Goal: Task Accomplishment & Management: Manage account settings

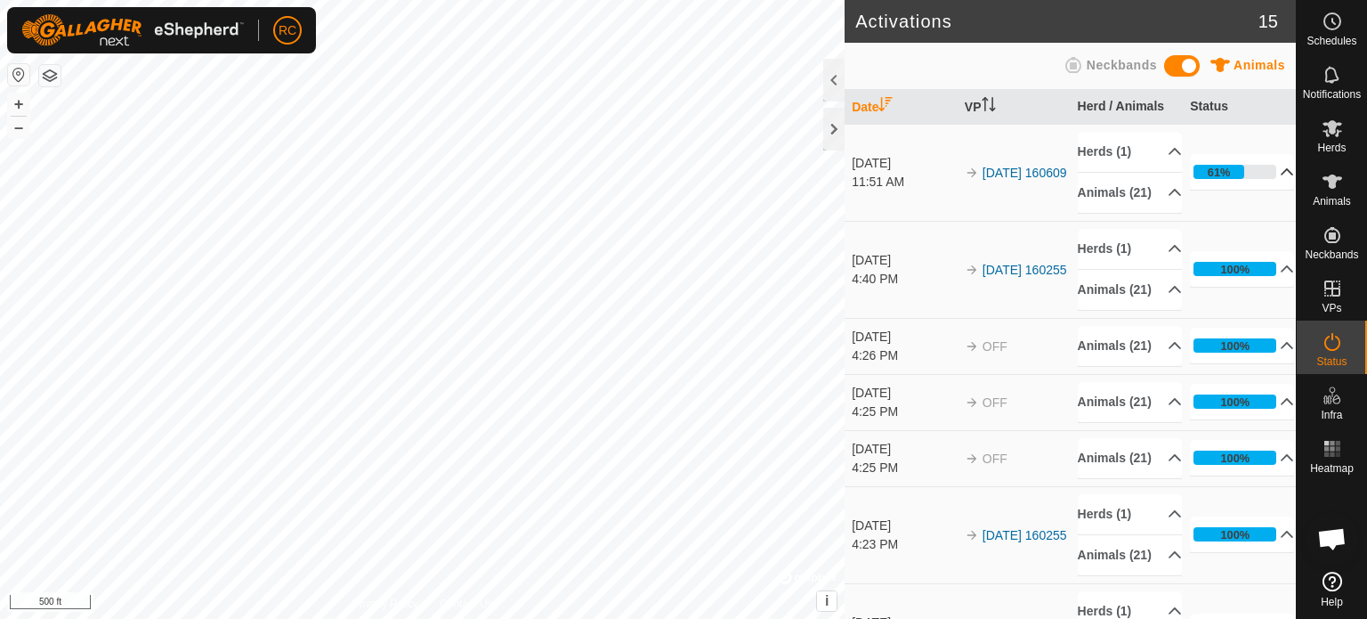
click at [1258, 180] on p-accordion-header "61%" at bounding box center [1242, 172] width 104 height 36
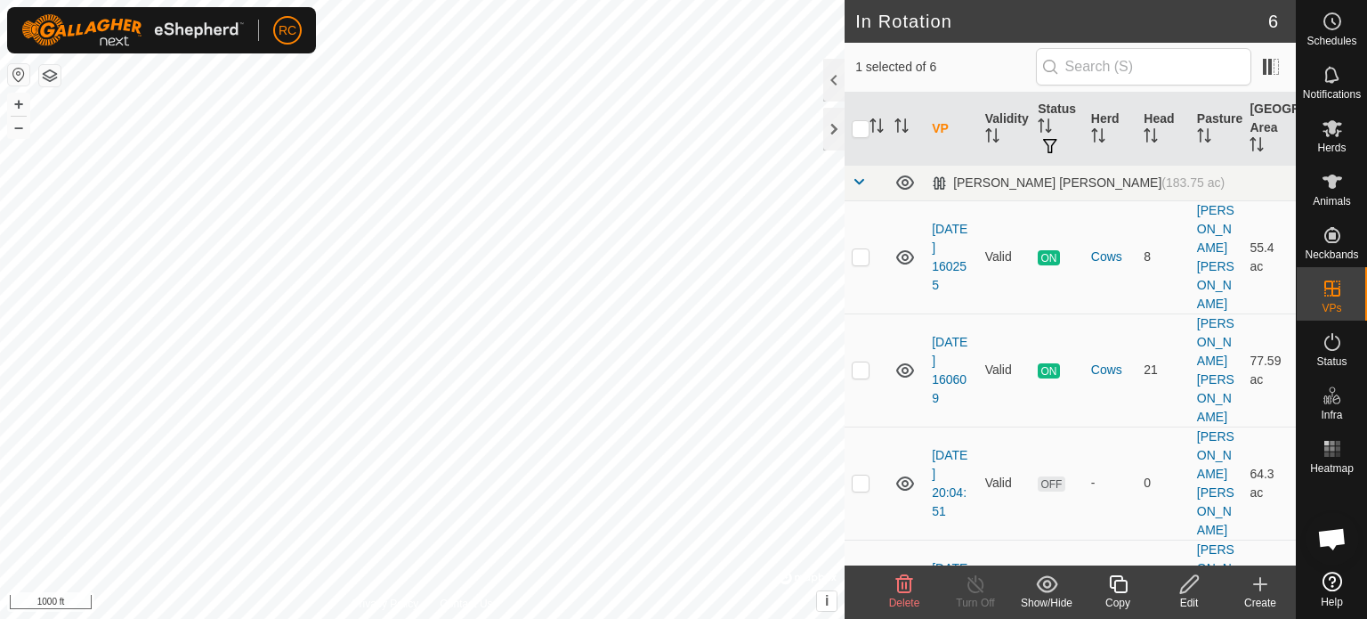
click at [1183, 582] on icon at bounding box center [1189, 583] width 22 height 21
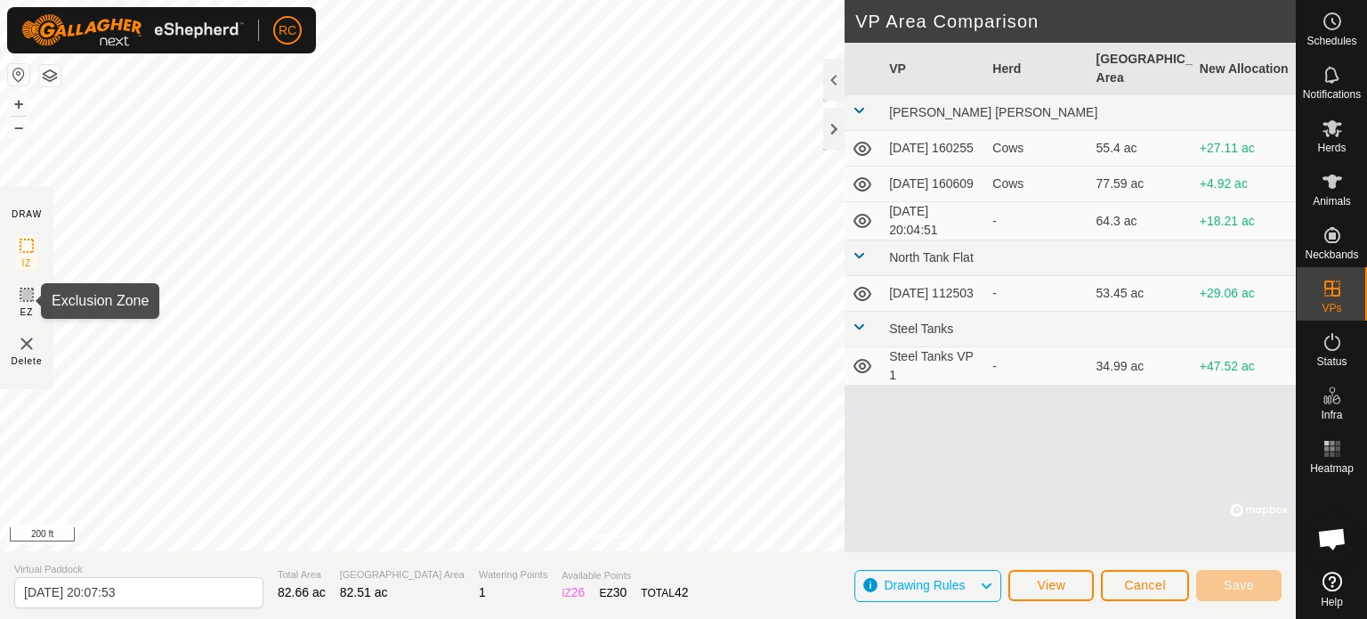
click at [18, 295] on icon at bounding box center [26, 294] width 21 height 21
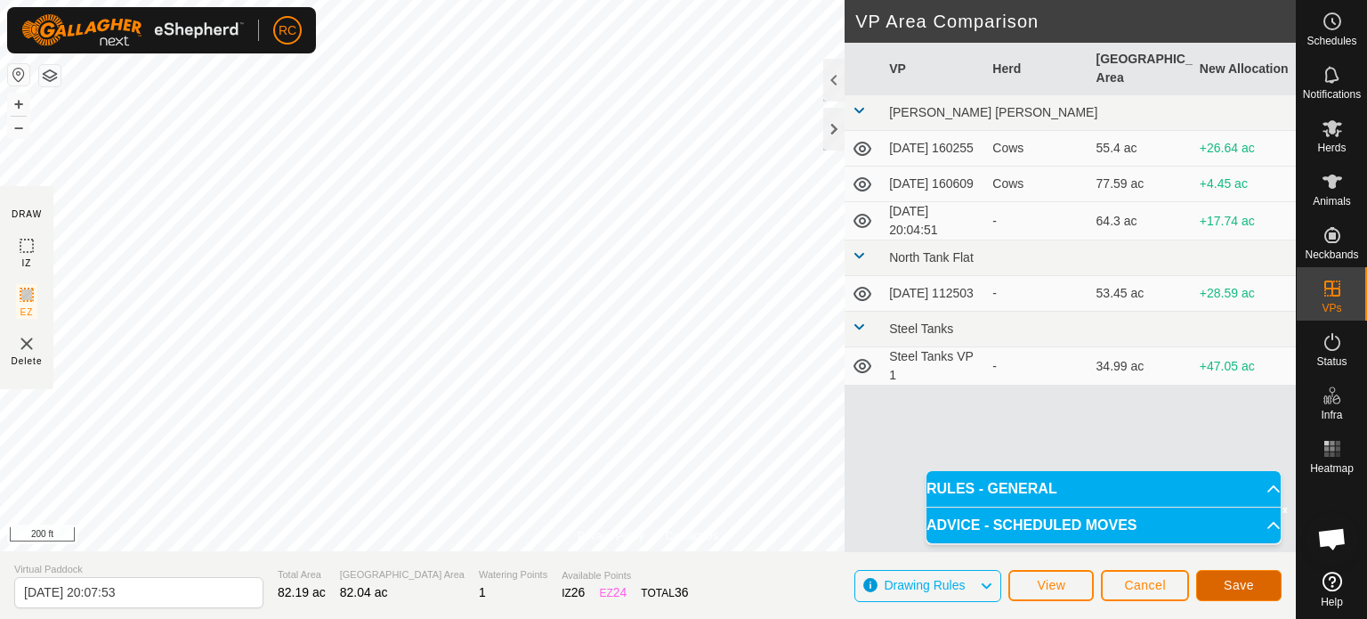
click at [1240, 578] on span "Save" at bounding box center [1239, 585] width 30 height 14
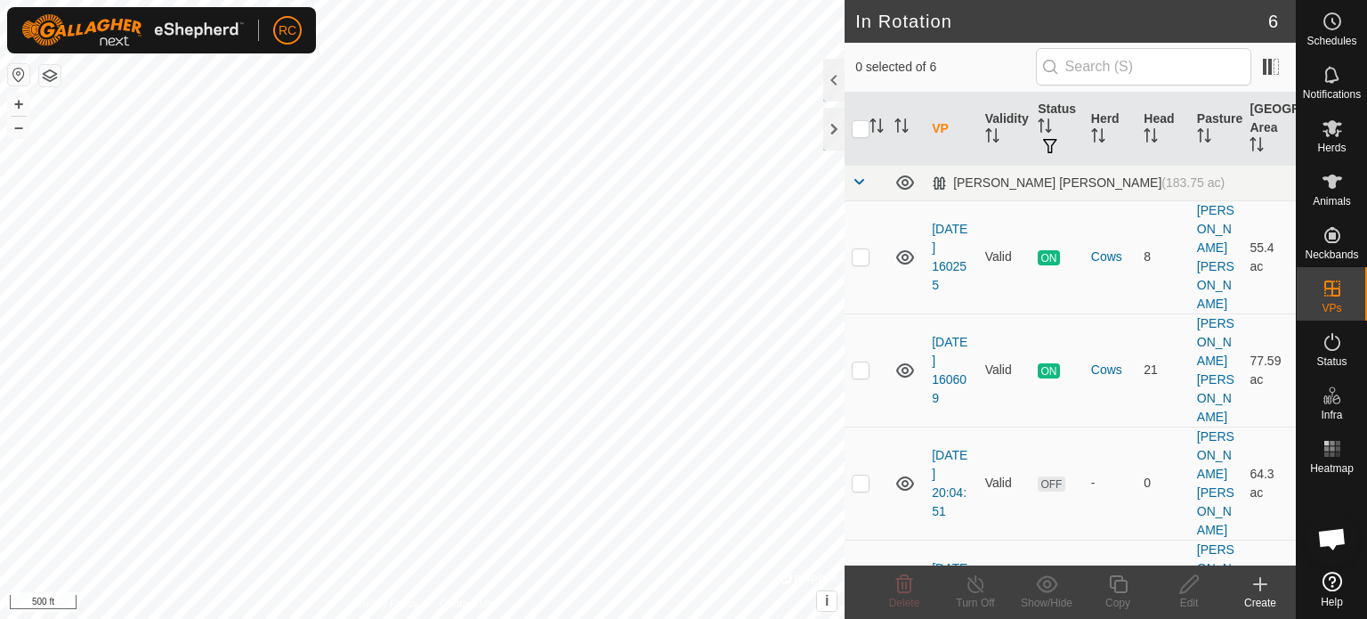
click at [1263, 595] on div "Create" at bounding box center [1260, 603] width 71 height 16
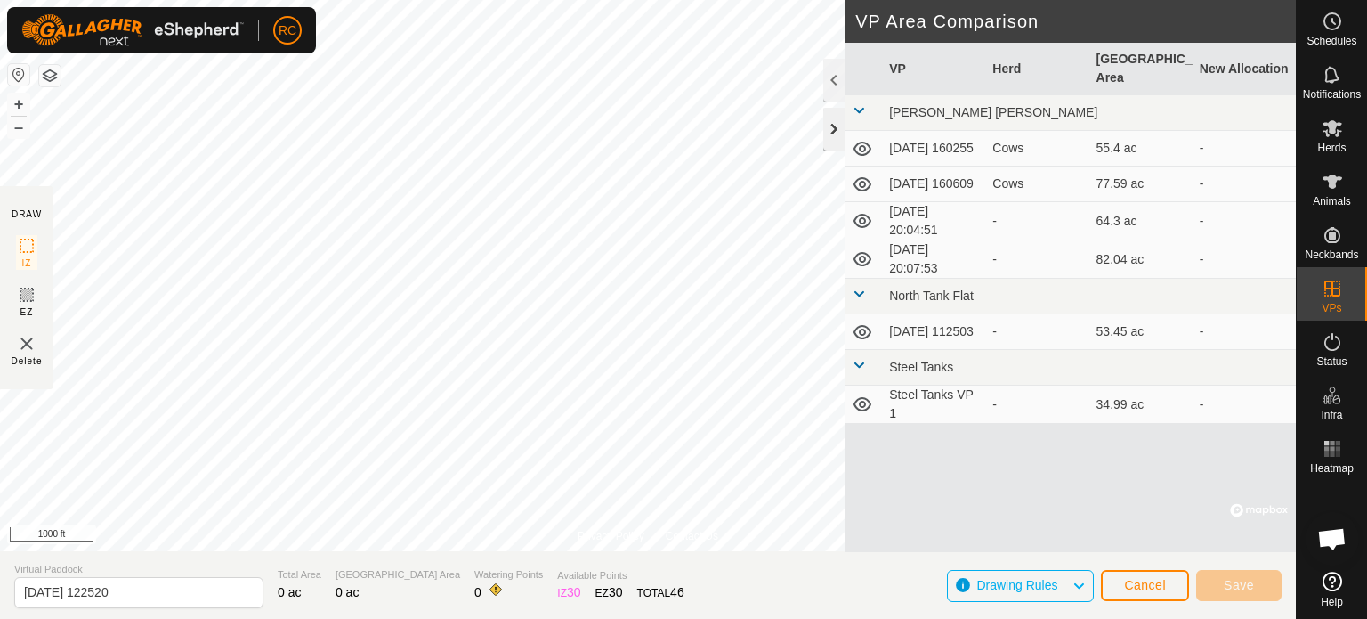
click at [832, 127] on div at bounding box center [833, 129] width 21 height 43
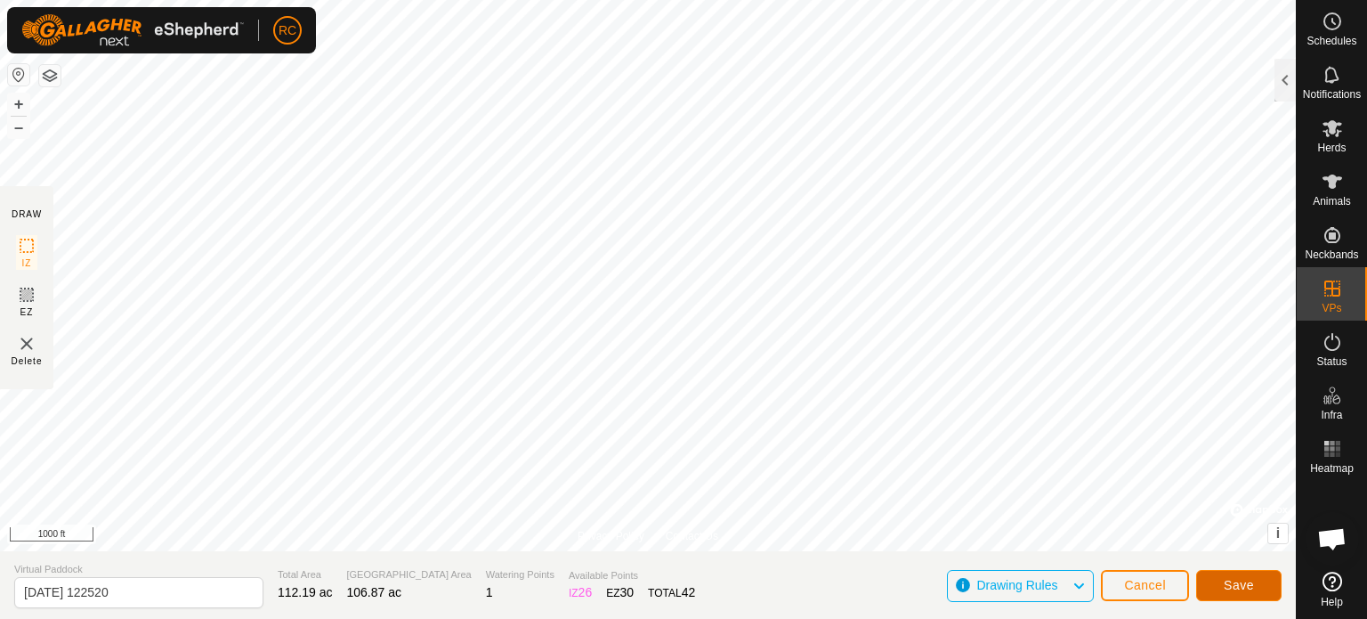
click at [1235, 584] on span "Save" at bounding box center [1239, 585] width 30 height 14
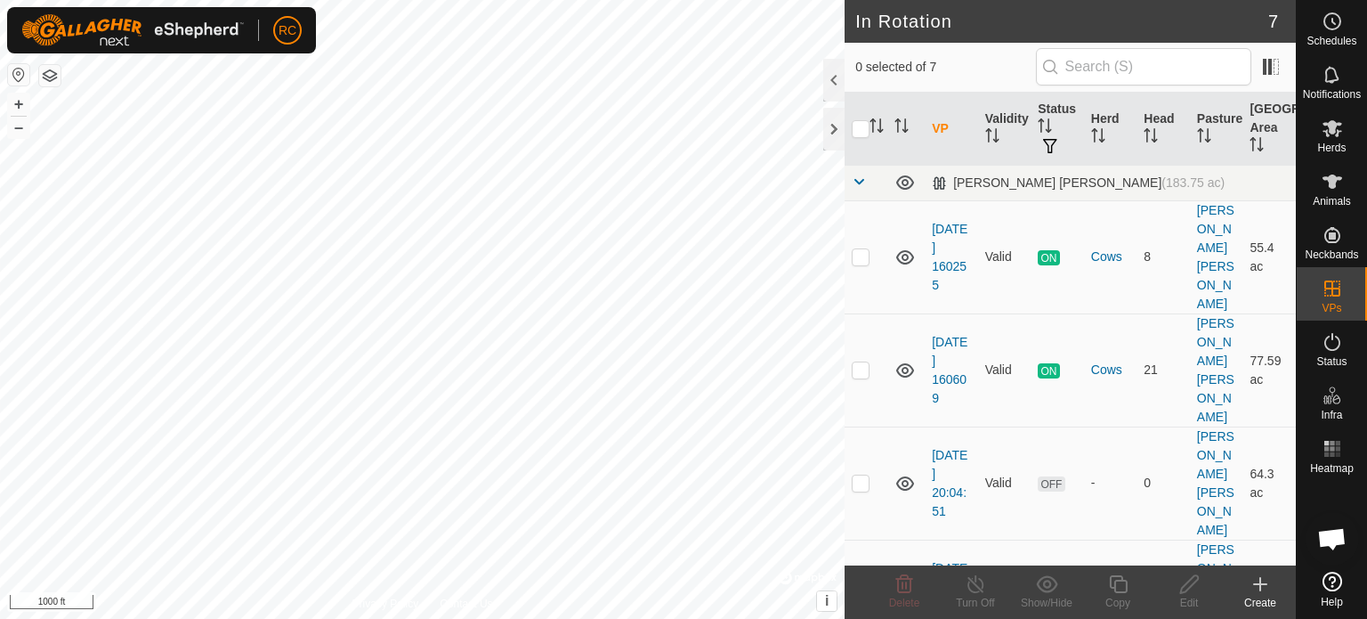
click at [1268, 602] on div "Create" at bounding box center [1260, 603] width 71 height 16
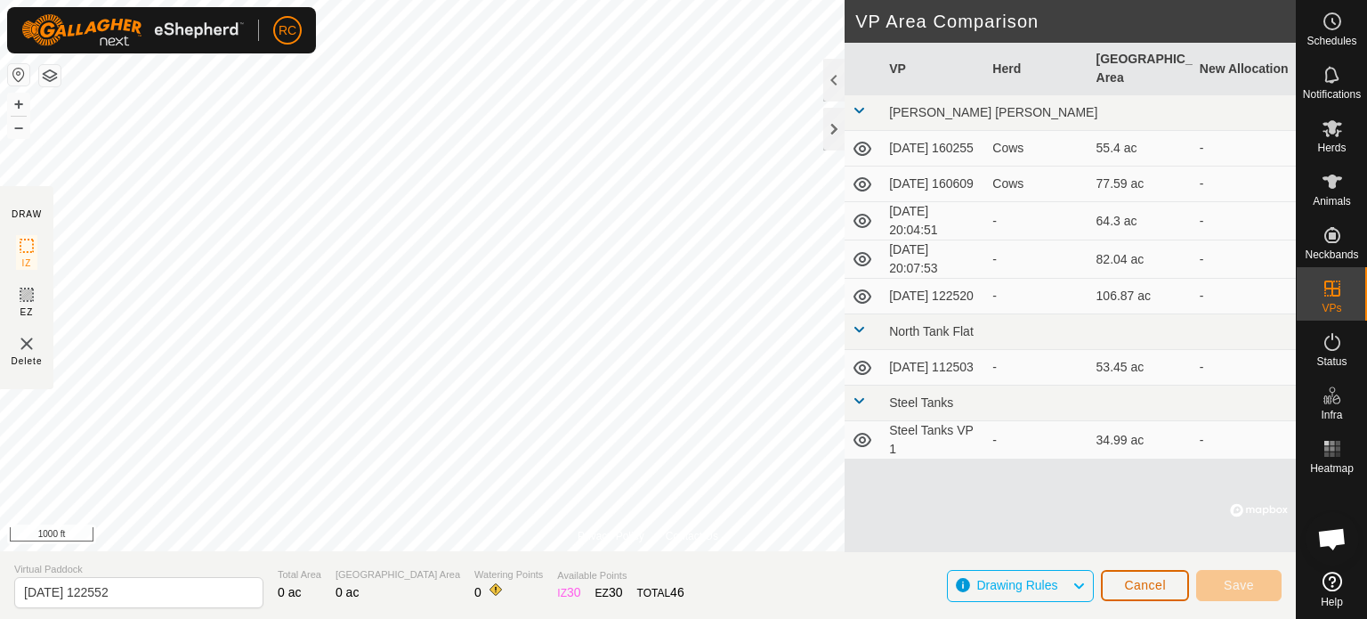
click at [1159, 579] on span "Cancel" at bounding box center [1145, 585] width 42 height 14
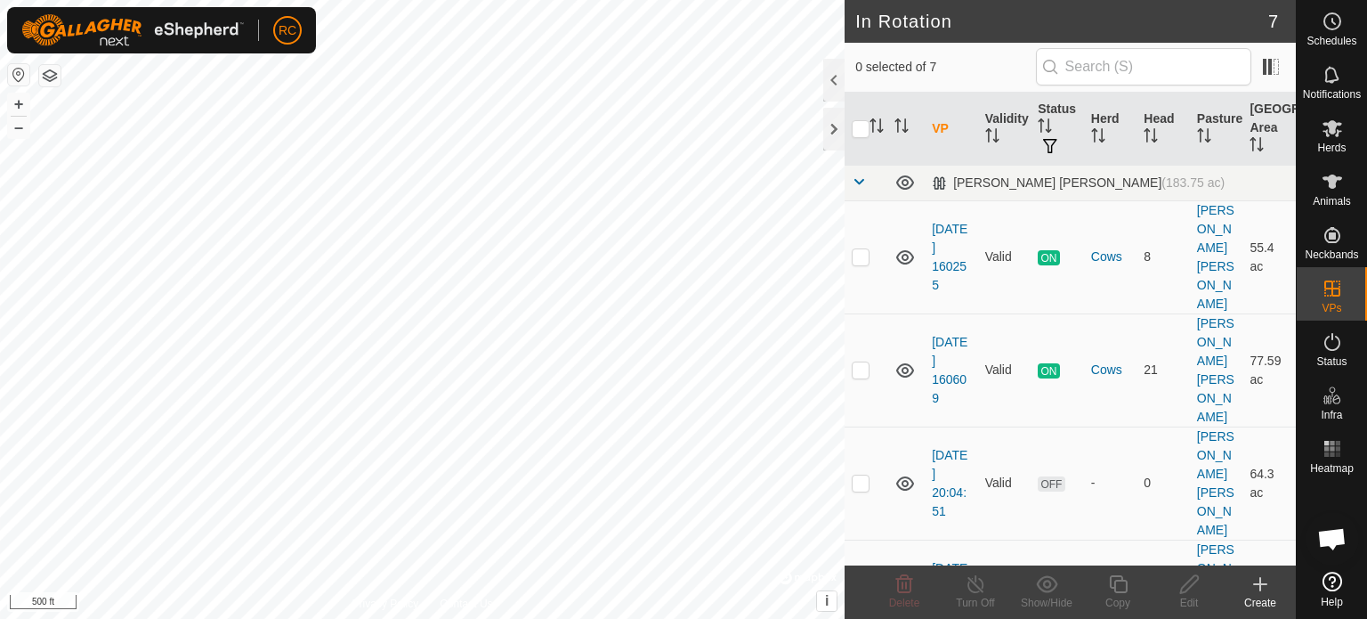
click at [1269, 591] on icon at bounding box center [1260, 583] width 21 height 21
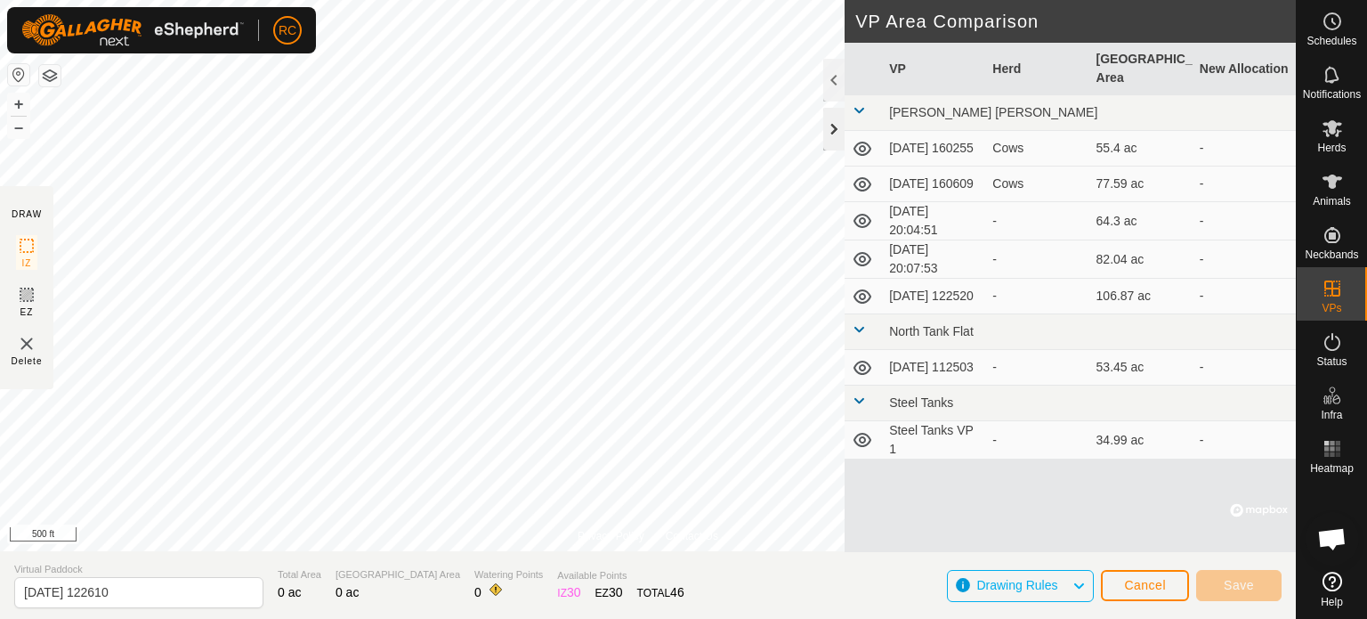
click at [835, 134] on div at bounding box center [833, 129] width 21 height 43
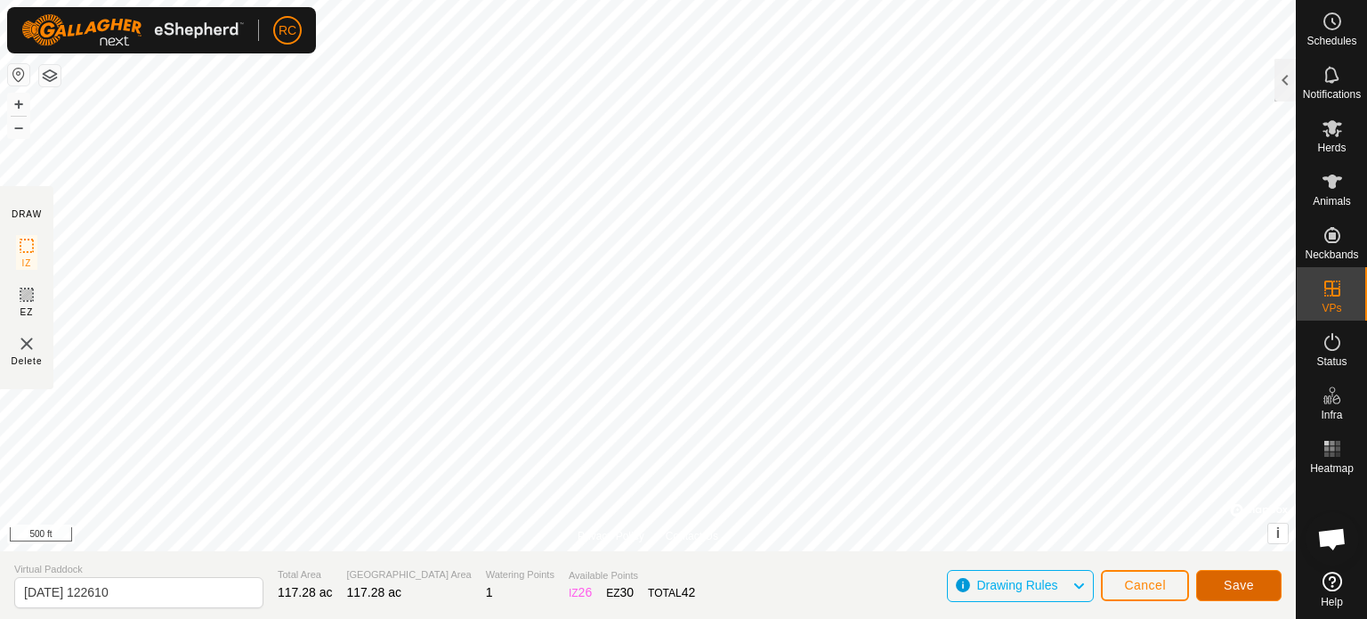
click at [1231, 584] on span "Save" at bounding box center [1239, 585] width 30 height 14
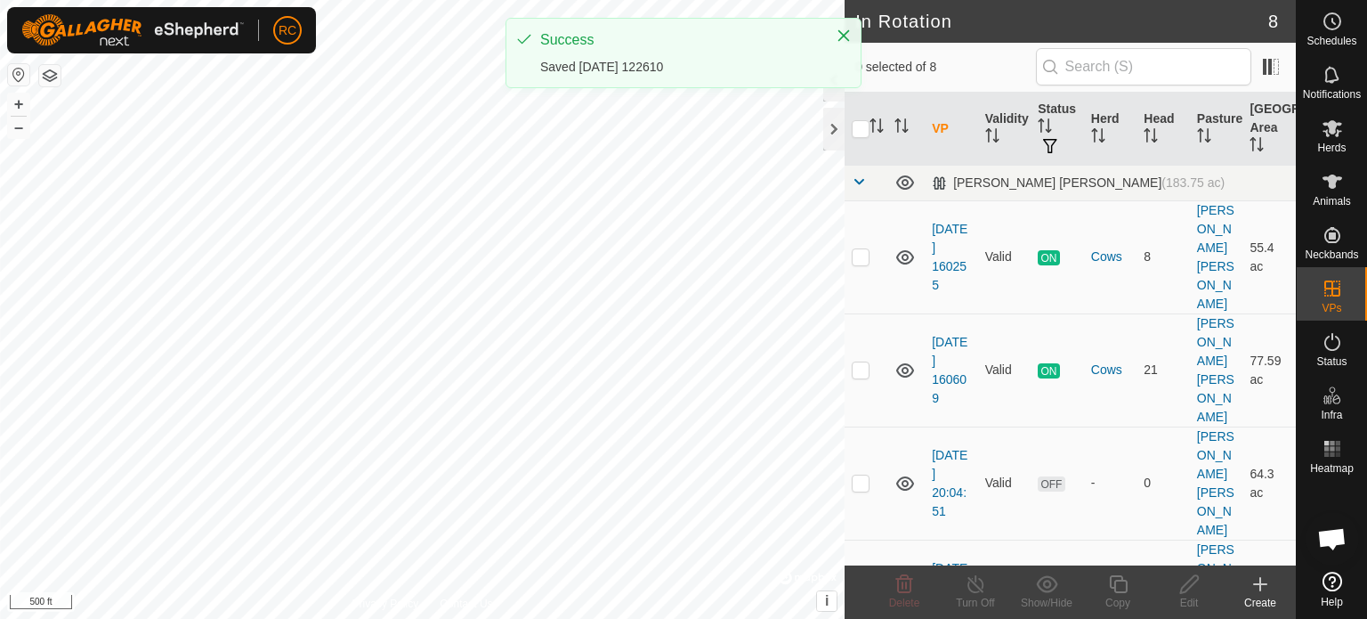
click at [1250, 592] on icon at bounding box center [1260, 583] width 21 height 21
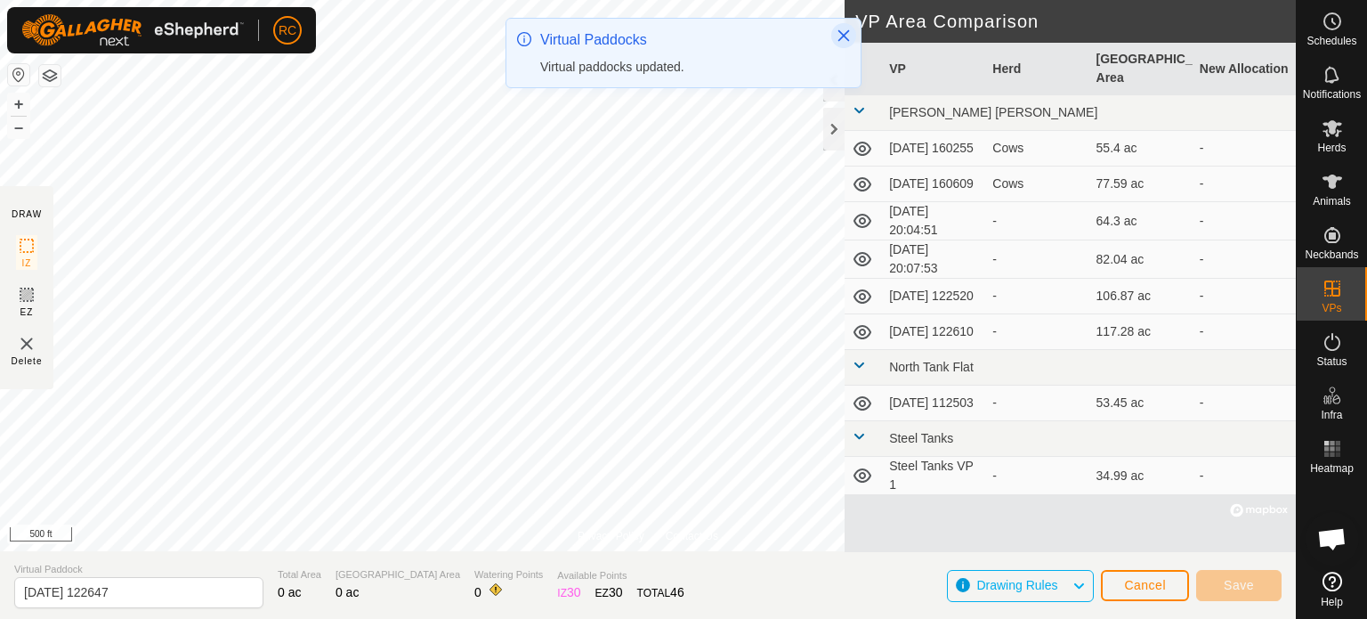
click at [845, 35] on icon "Close" at bounding box center [844, 36] width 12 height 12
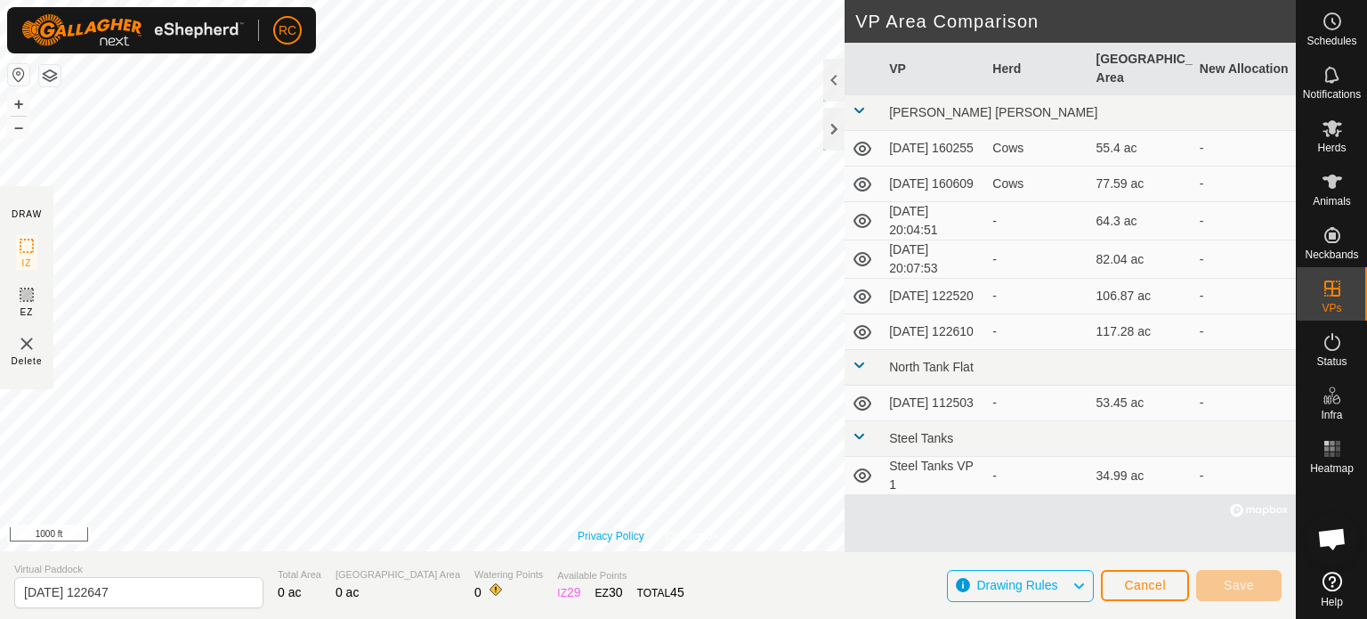
click at [608, 532] on link "Privacy Policy" at bounding box center [611, 536] width 67 height 16
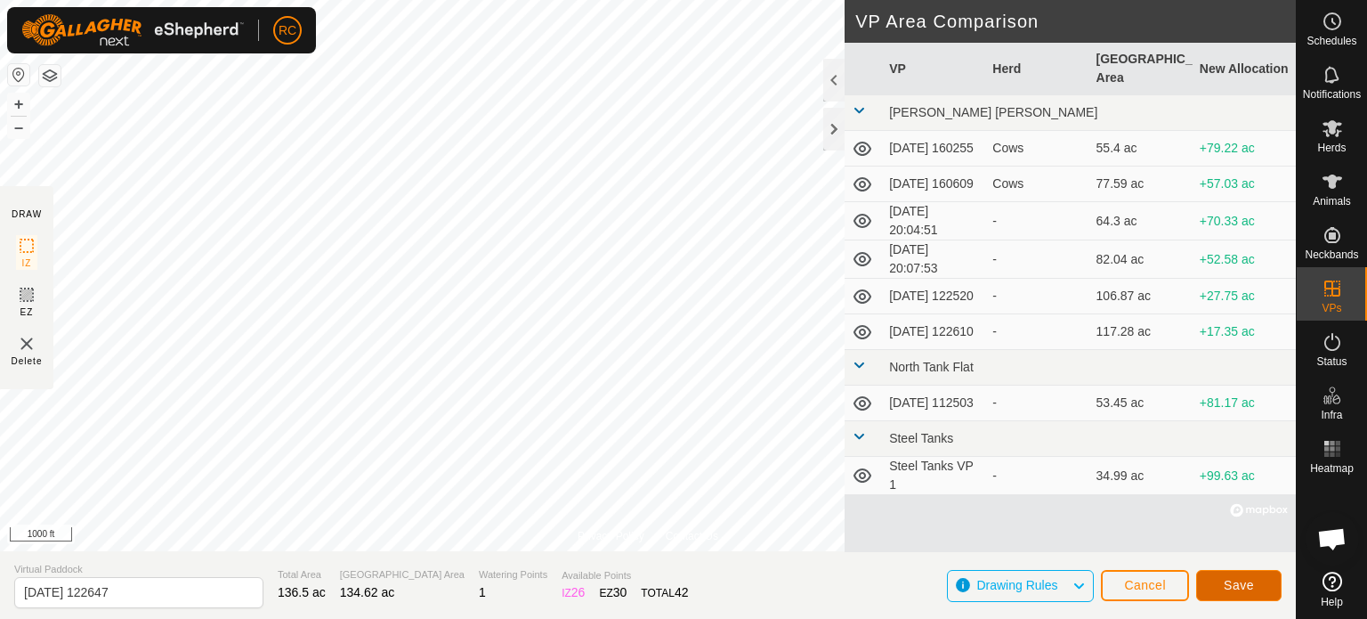
click at [1253, 578] on span "Save" at bounding box center [1239, 585] width 30 height 14
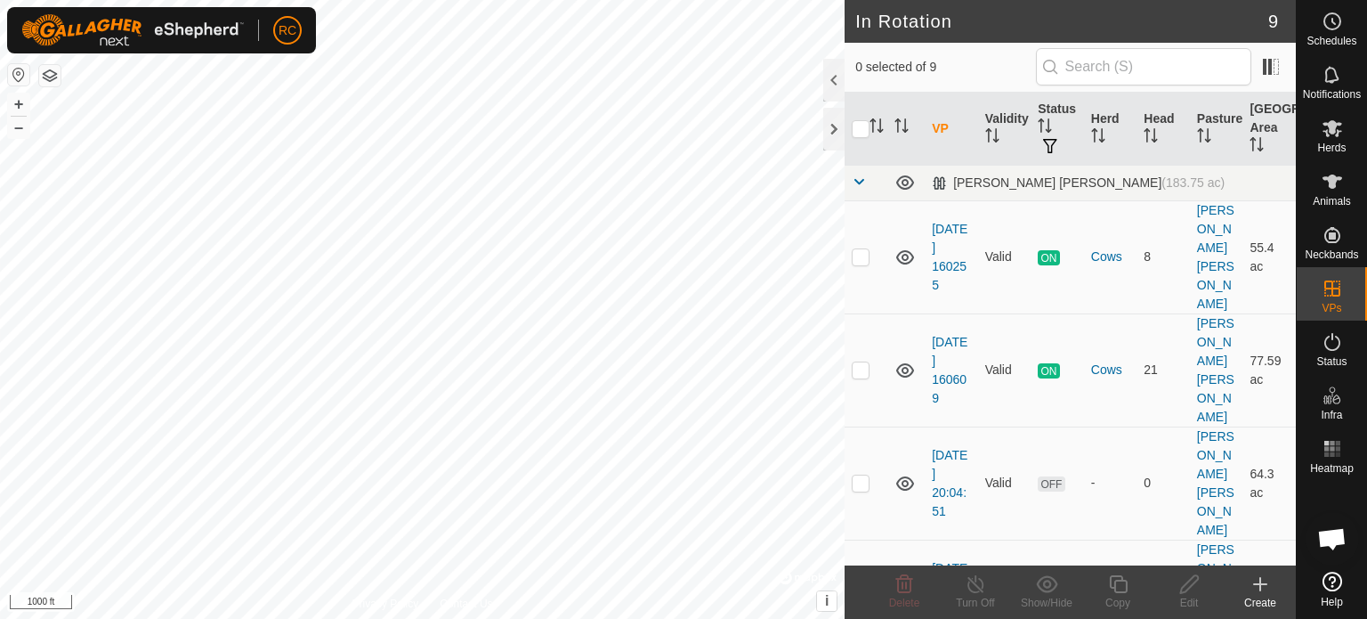
click at [1261, 587] on icon at bounding box center [1260, 583] width 21 height 21
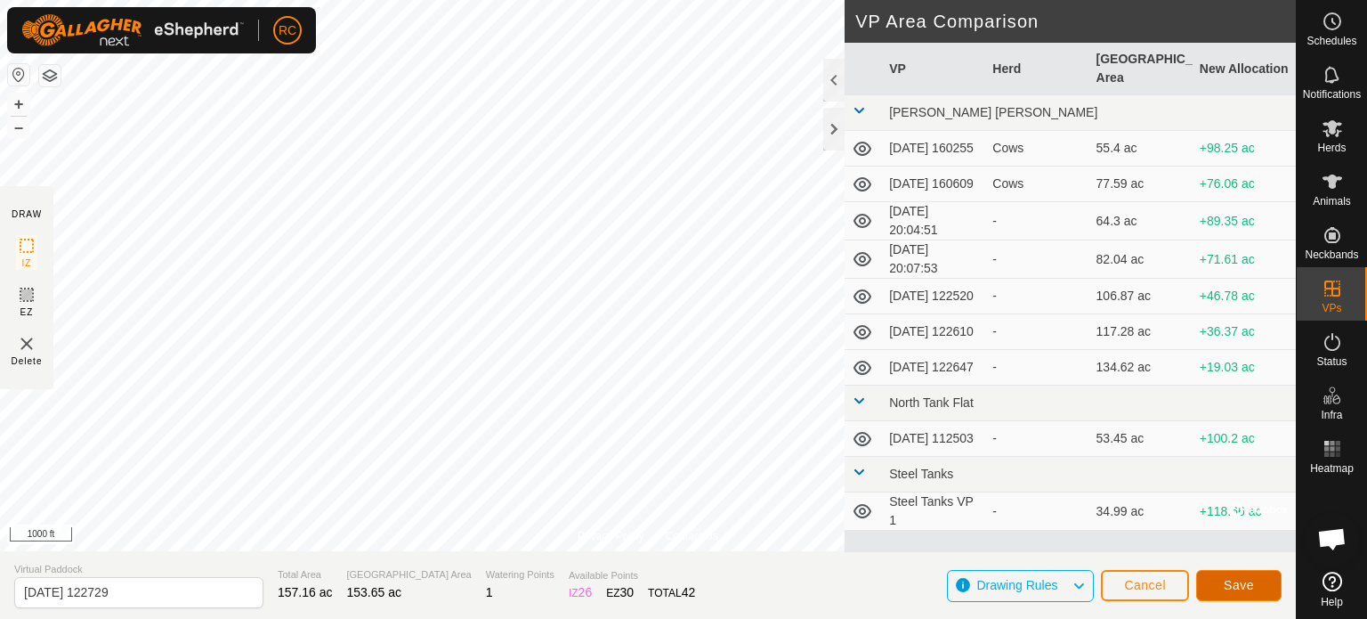
click at [1236, 583] on span "Save" at bounding box center [1239, 585] width 30 height 14
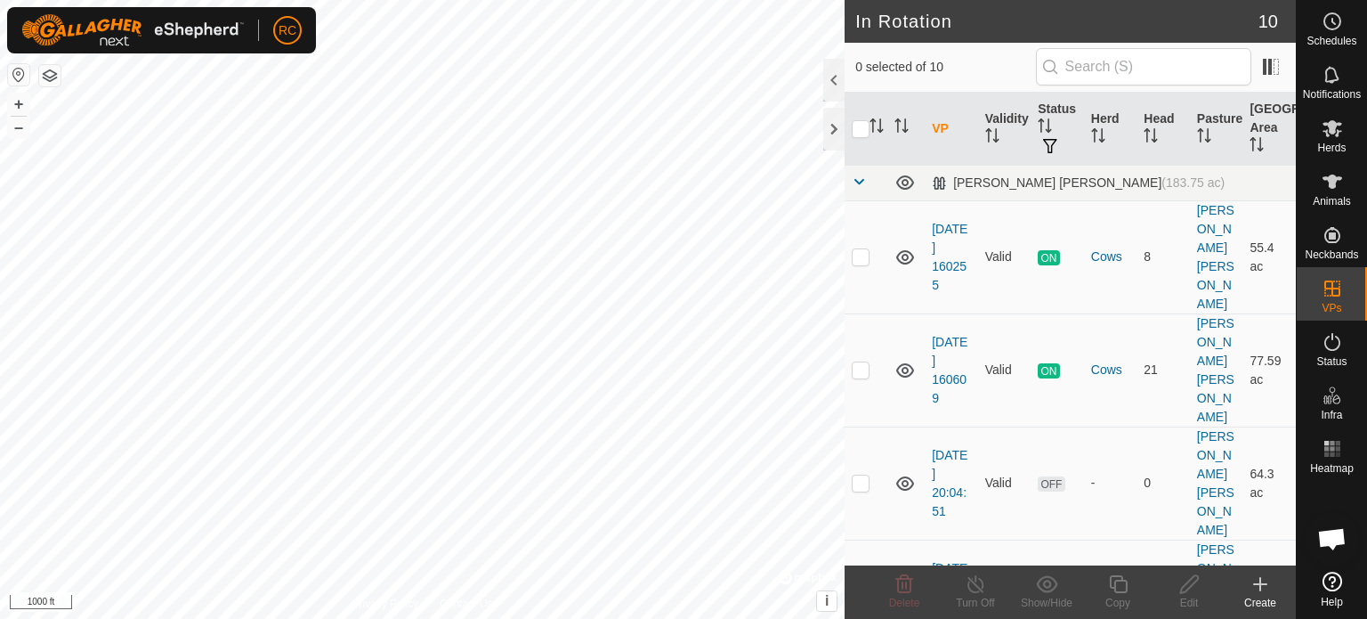
checkbox input "true"
click at [1349, 33] on div "Schedules" at bounding box center [1332, 26] width 70 height 53
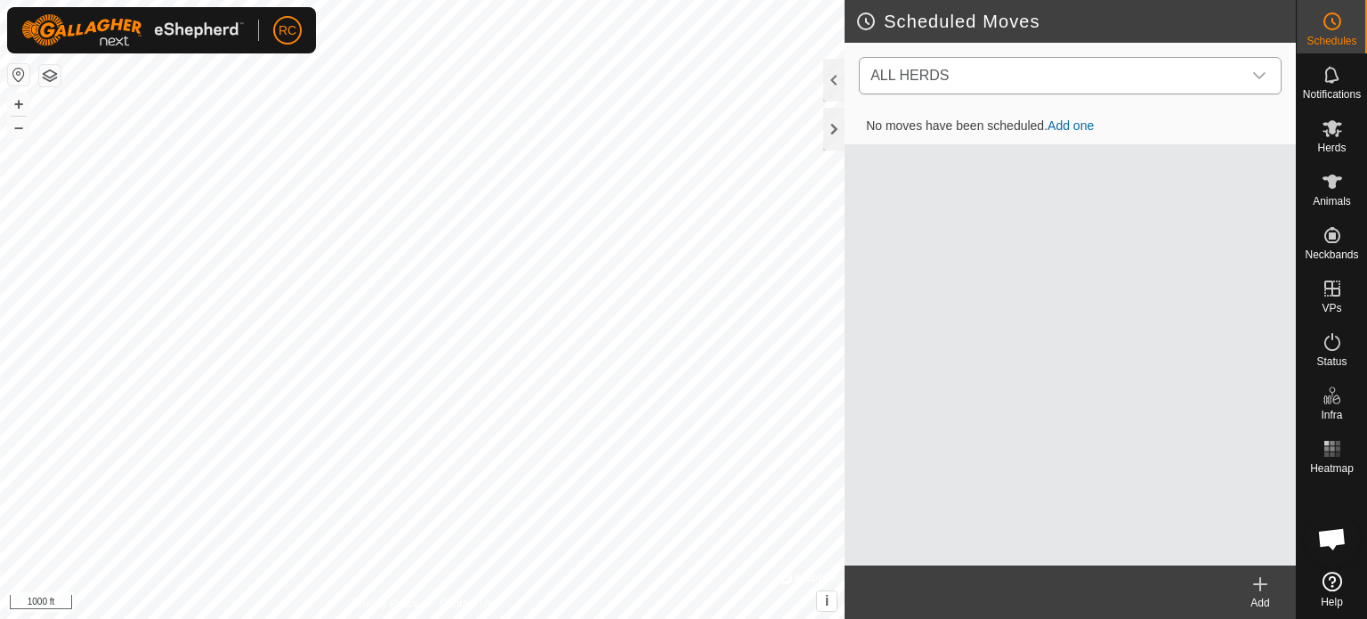
click at [1260, 81] on icon "dropdown trigger" at bounding box center [1259, 76] width 14 height 14
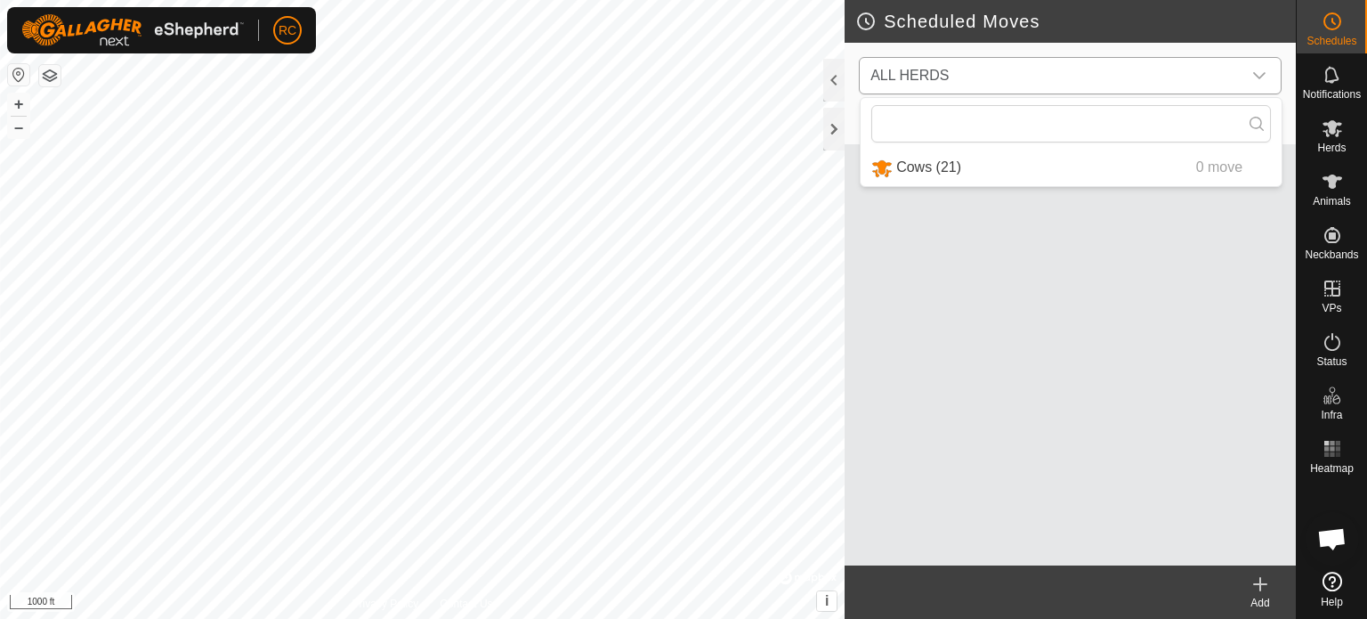
click at [939, 171] on li "Cows (21) 0 move" at bounding box center [1071, 168] width 421 height 36
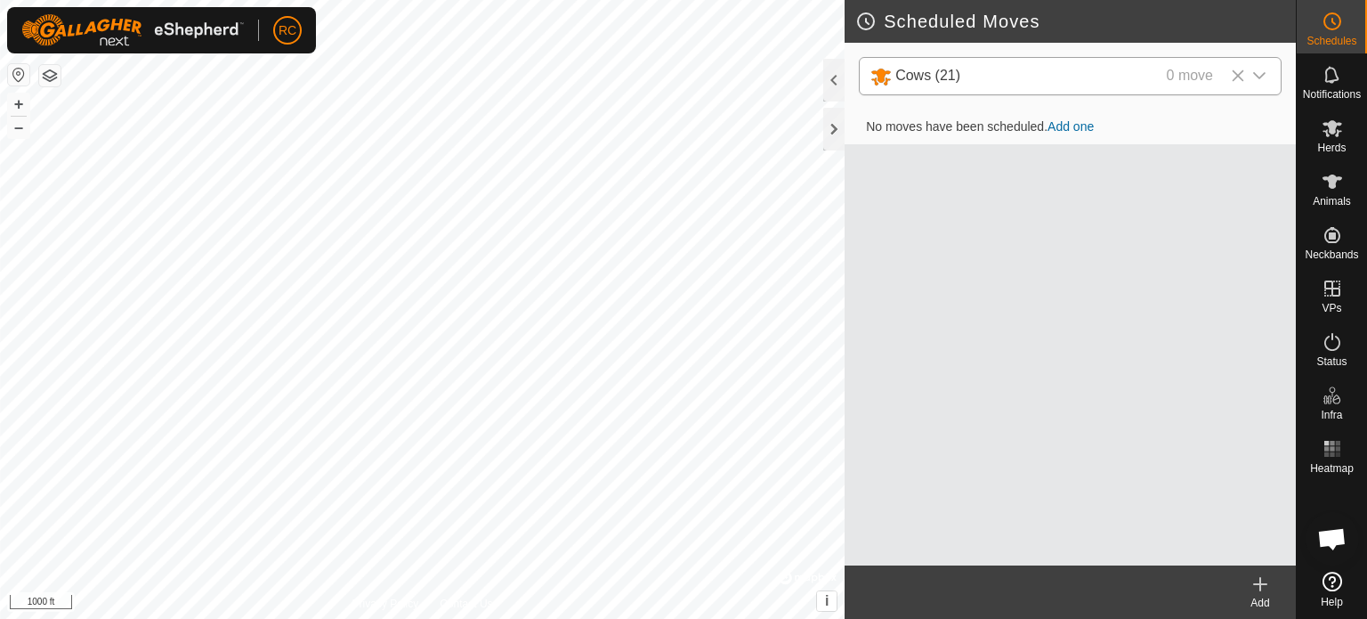
click at [1078, 129] on link "Add one" at bounding box center [1071, 126] width 46 height 14
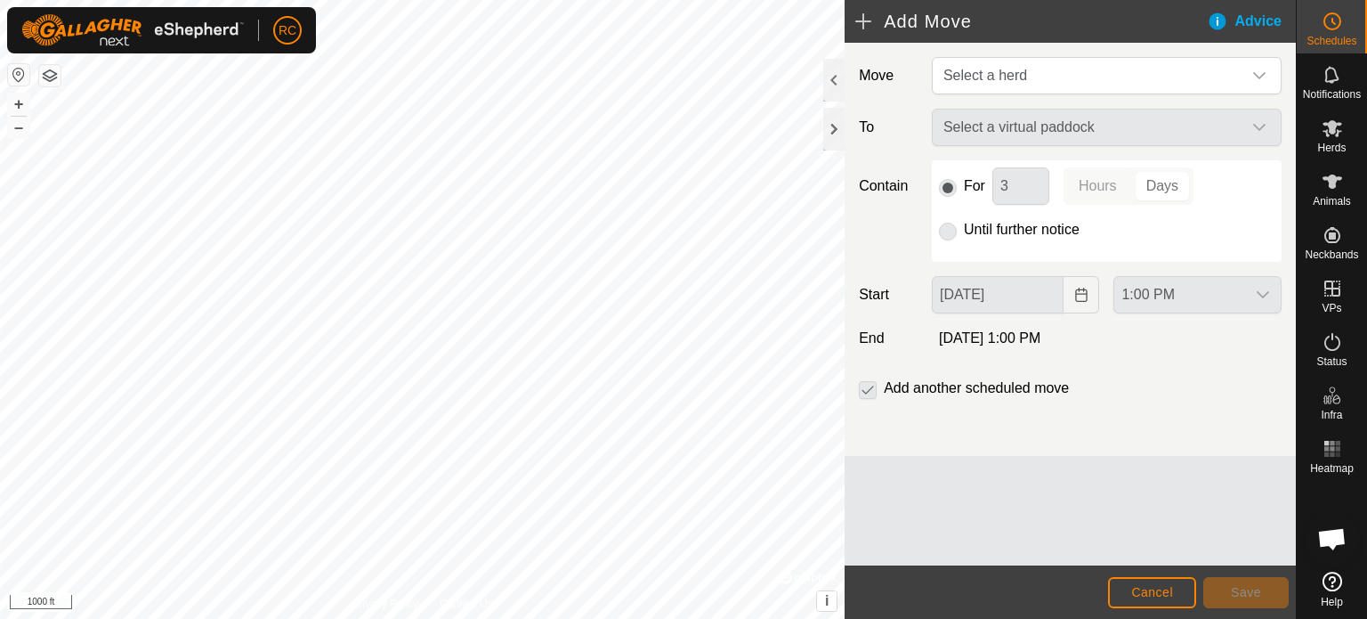
click at [1266, 126] on div "Select a virtual paddock" at bounding box center [1107, 127] width 364 height 37
click at [1262, 83] on div "dropdown trigger" at bounding box center [1260, 76] width 36 height 36
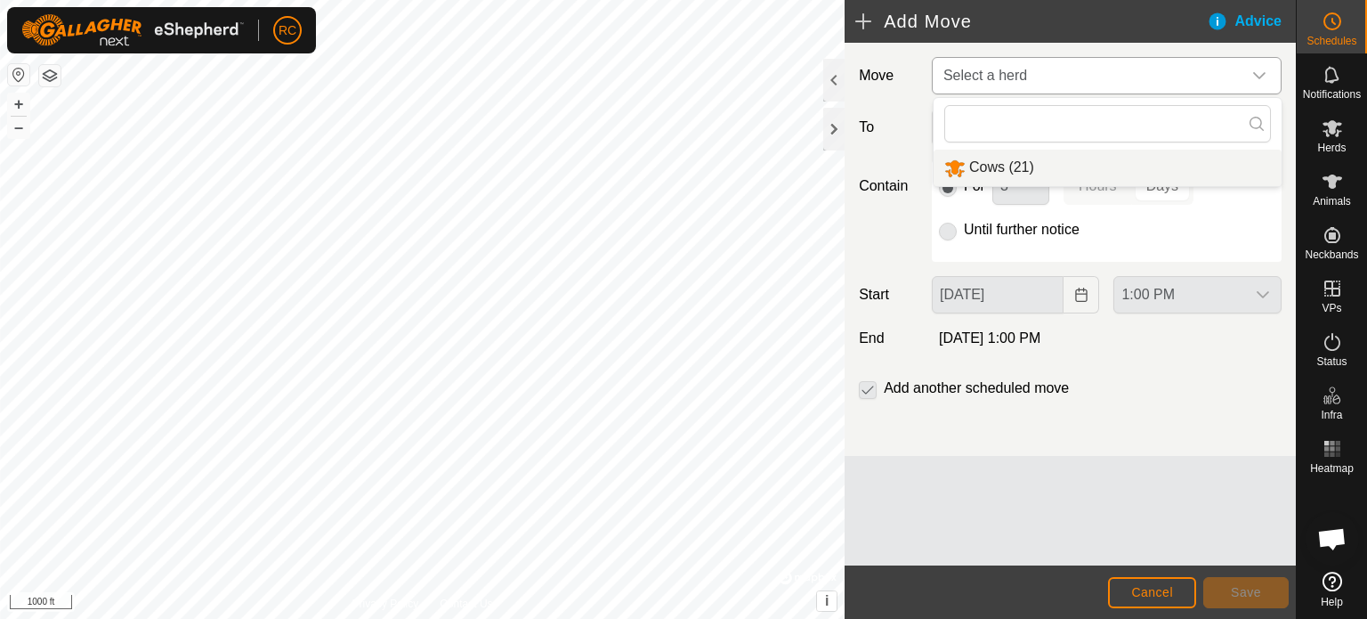
click at [1006, 166] on li "Cows (21)" at bounding box center [1108, 168] width 348 height 36
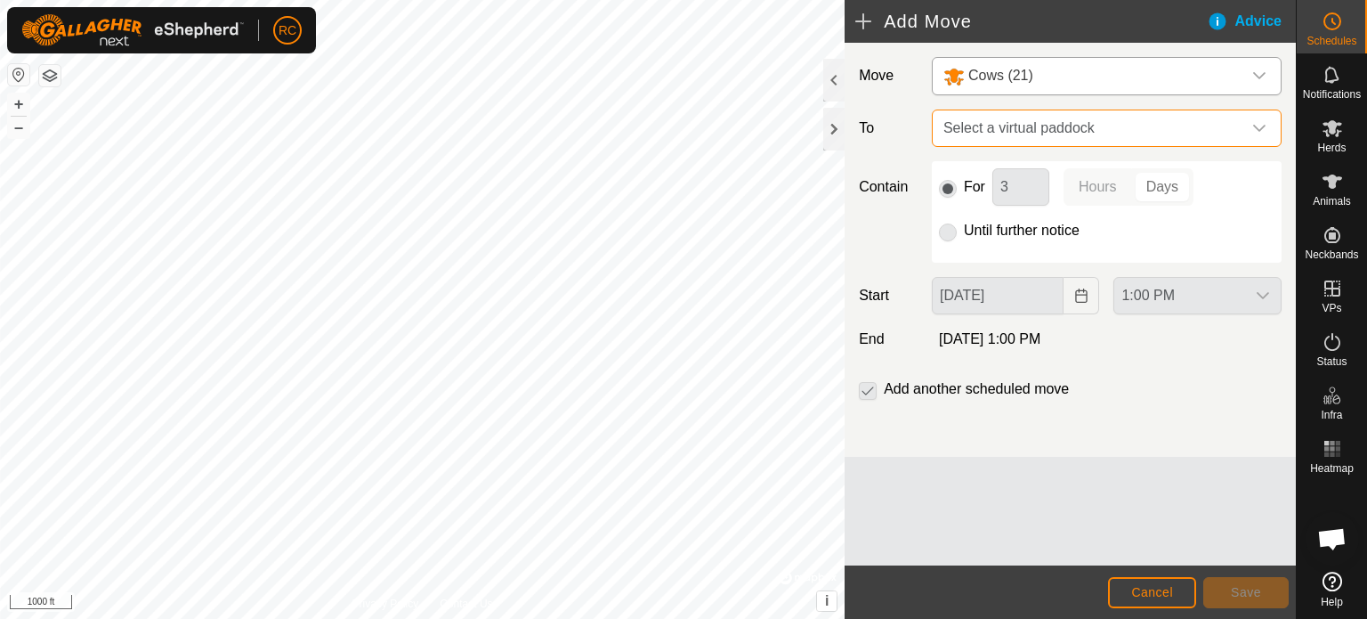
click at [1065, 128] on span "Select a virtual paddock" at bounding box center [1088, 128] width 305 height 36
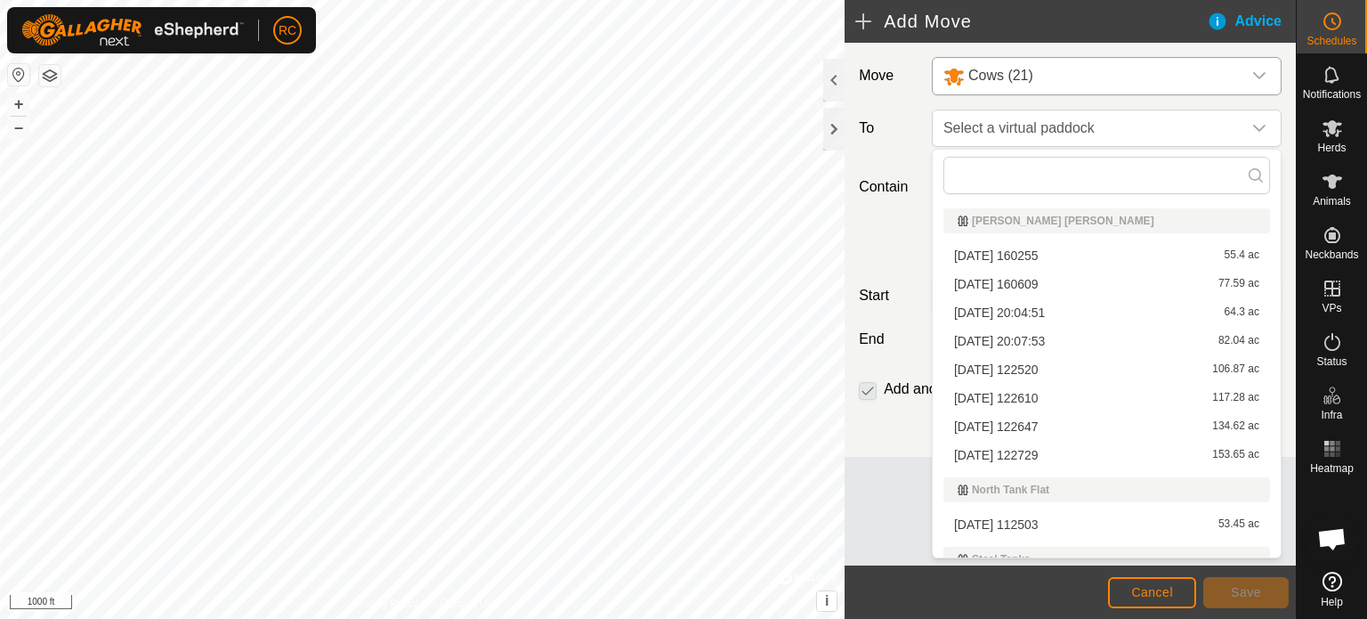
click at [1004, 309] on li "[DATE] 20:04:51 64.3 ac" at bounding box center [1106, 312] width 327 height 27
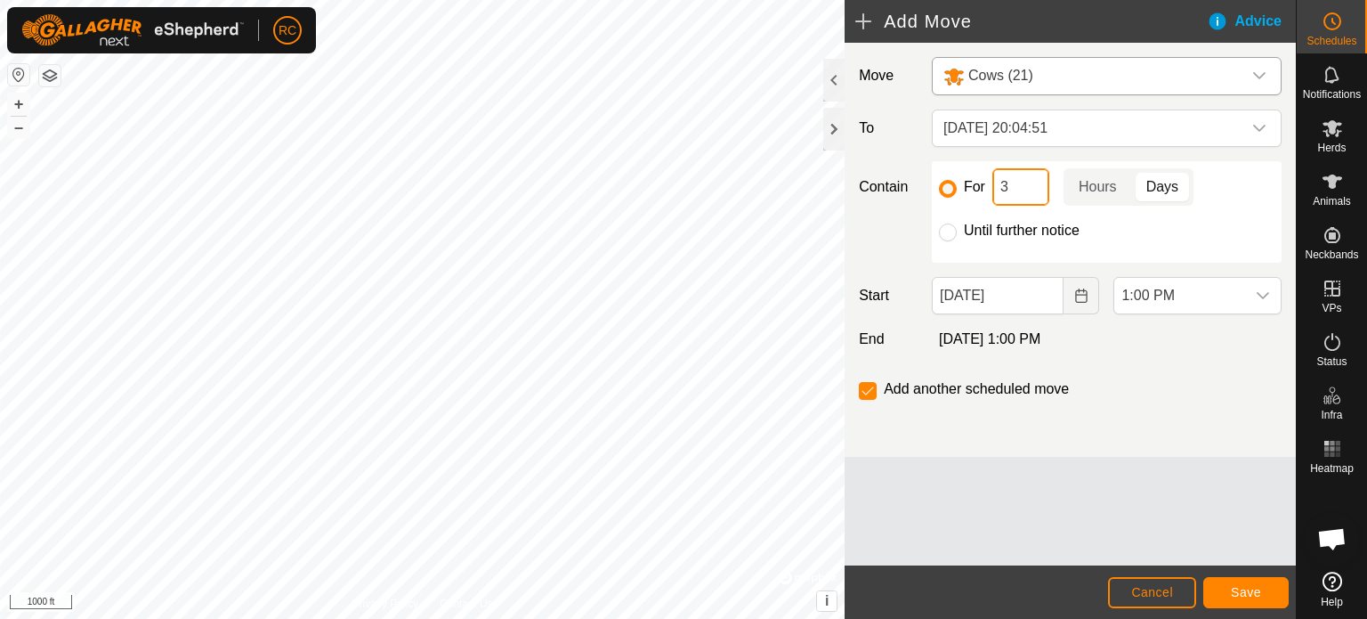
click at [1023, 188] on input "3" at bounding box center [1020, 186] width 57 height 37
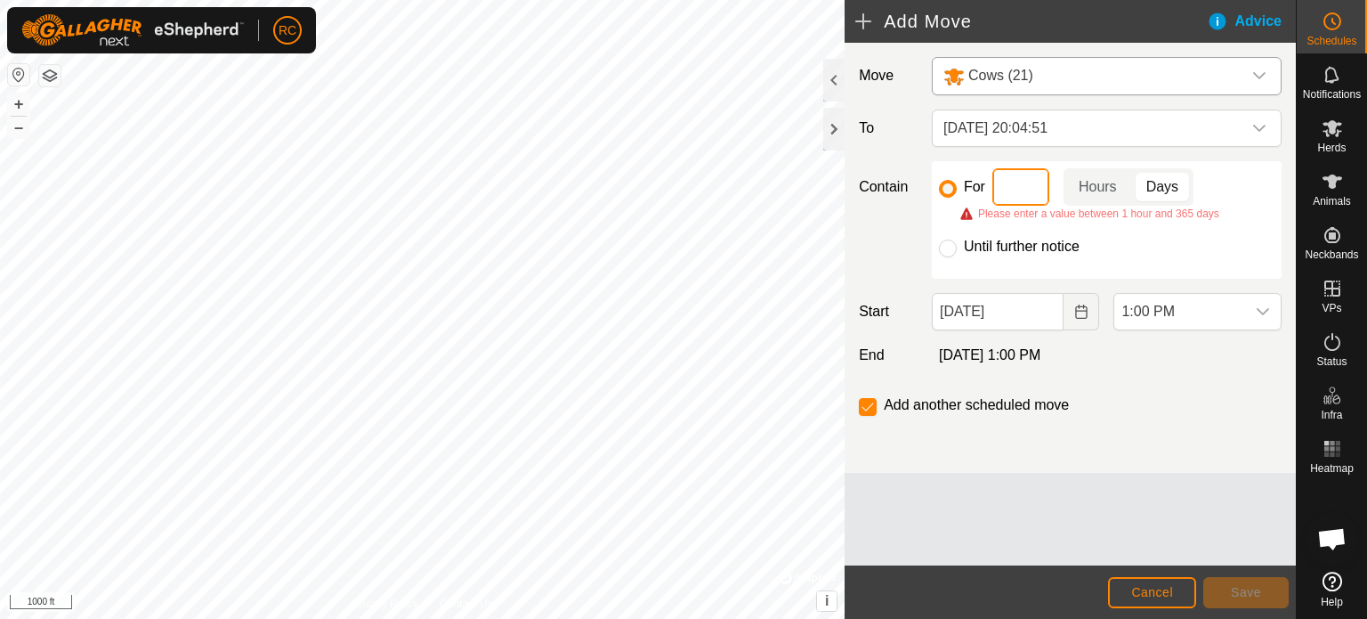
type input "2"
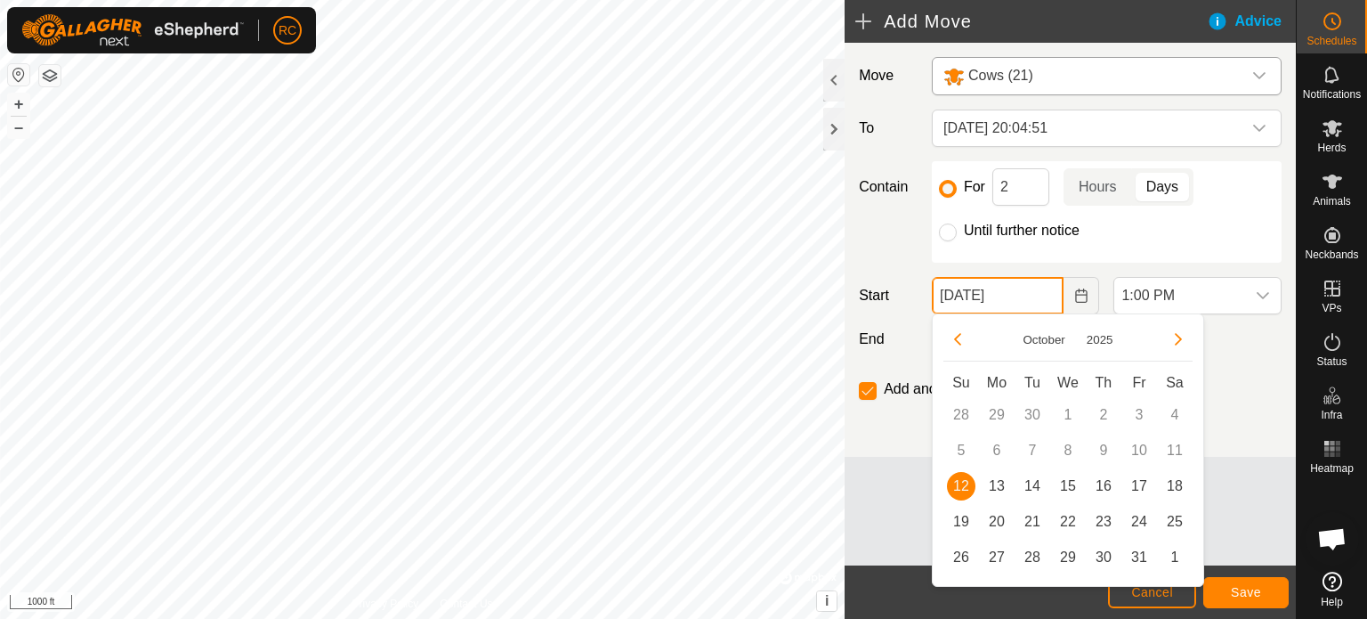
click at [978, 296] on input "[DATE]" at bounding box center [998, 295] width 133 height 37
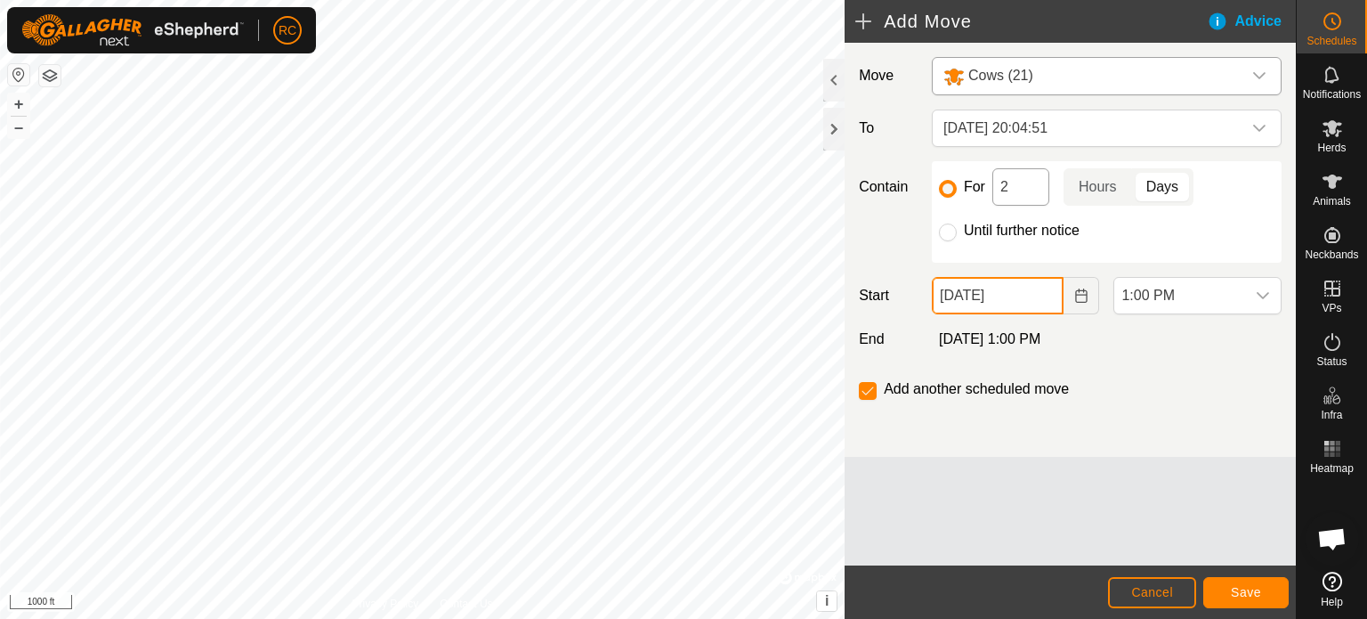
type input "[DATE]"
click at [1011, 188] on input "2" at bounding box center [1020, 186] width 57 height 37
type input "36"
click at [1081, 179] on p-togglebutton "Hours" at bounding box center [1098, 186] width 69 height 37
click at [1259, 294] on icon "dropdown trigger" at bounding box center [1263, 295] width 12 height 7
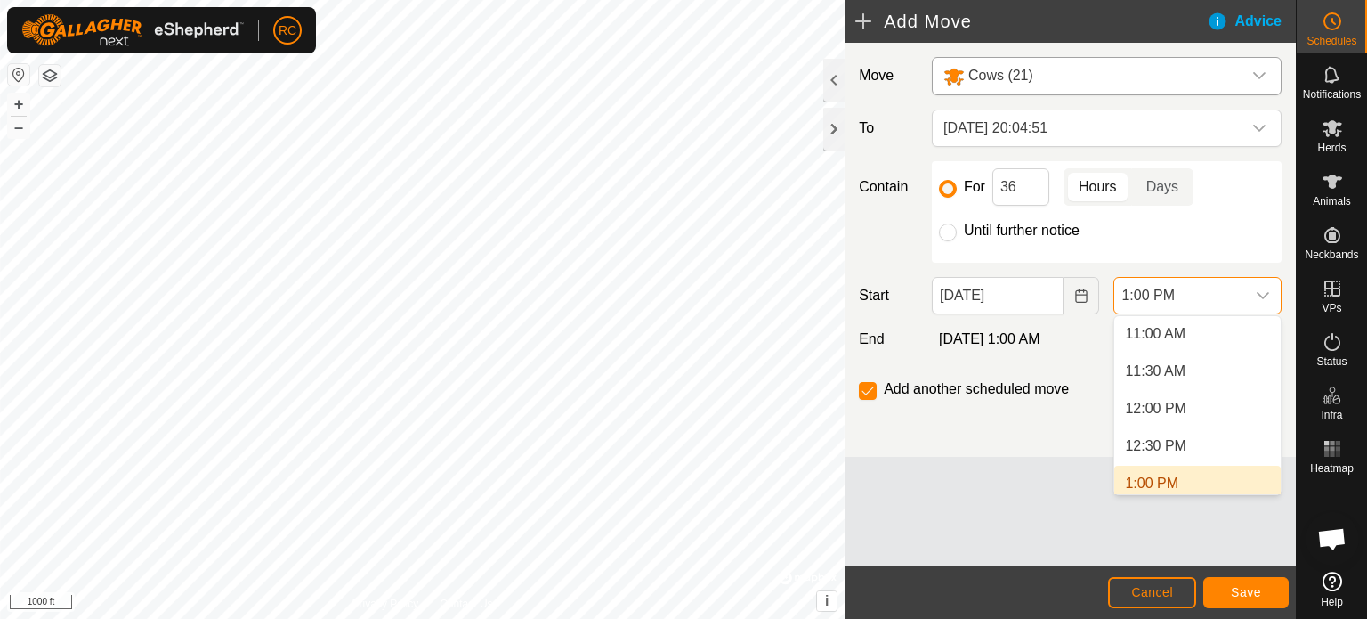
scroll to position [829, 0]
click at [1161, 481] on li "1:00 PM" at bounding box center [1197, 476] width 166 height 36
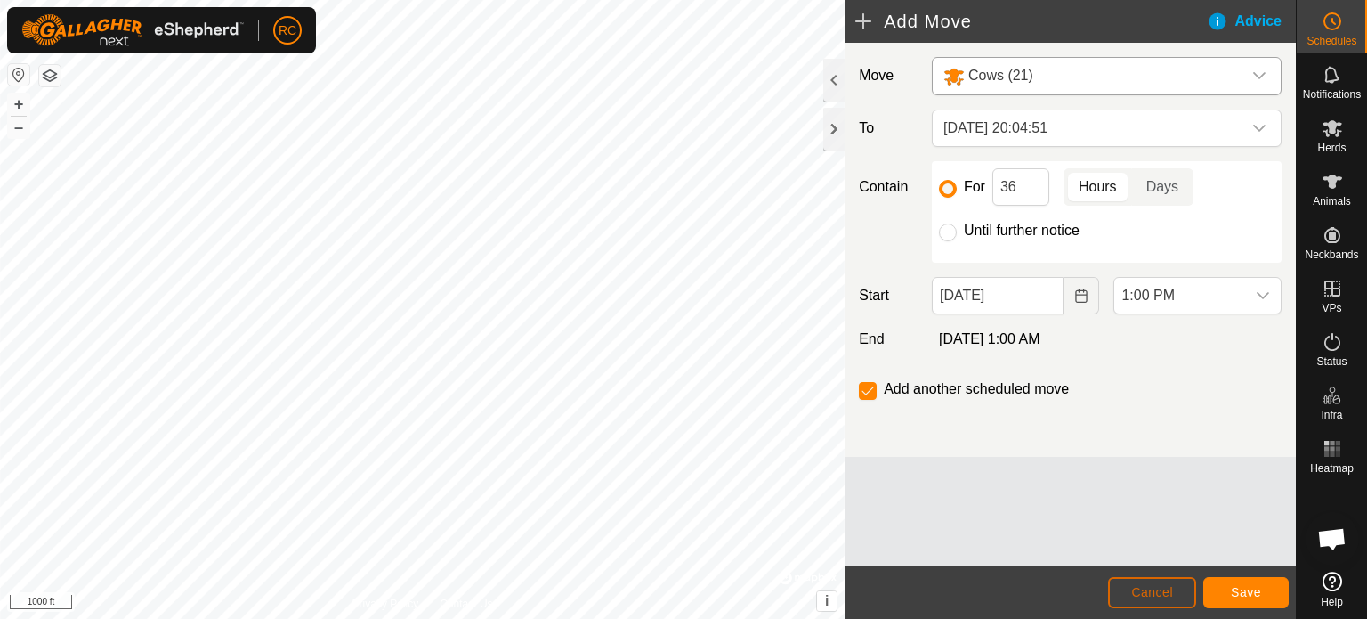
click at [1153, 595] on span "Cancel" at bounding box center [1152, 592] width 42 height 14
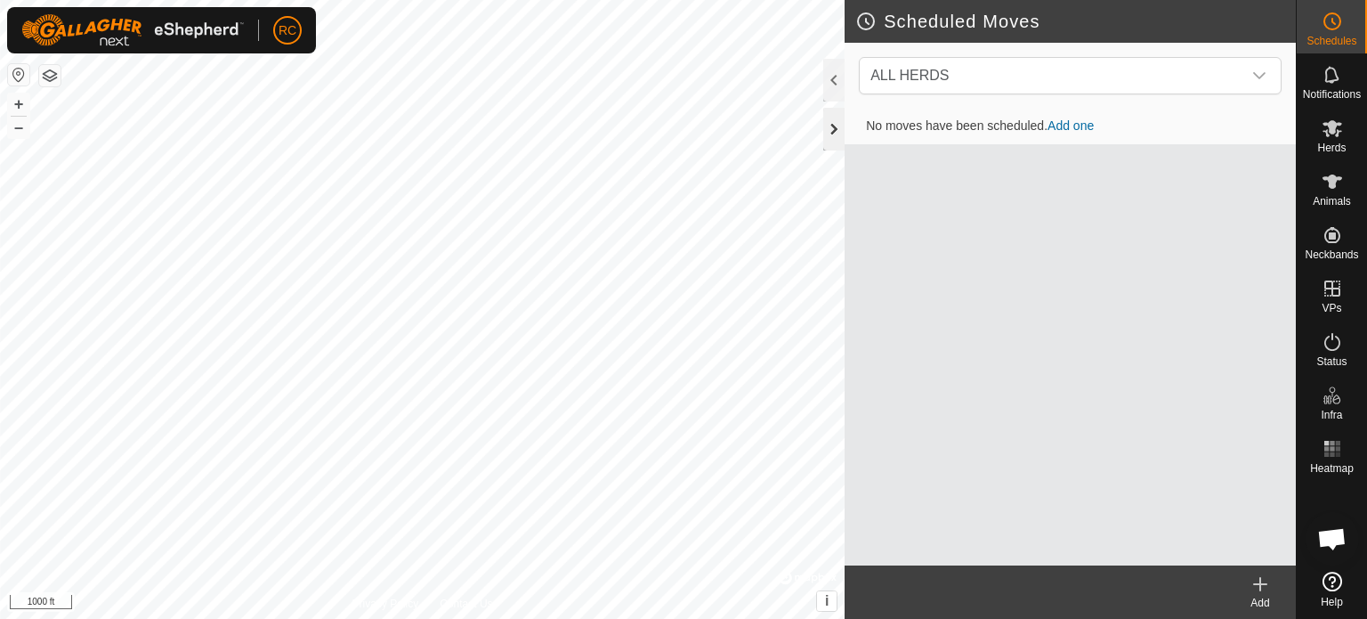
click at [829, 127] on div at bounding box center [833, 129] width 21 height 43
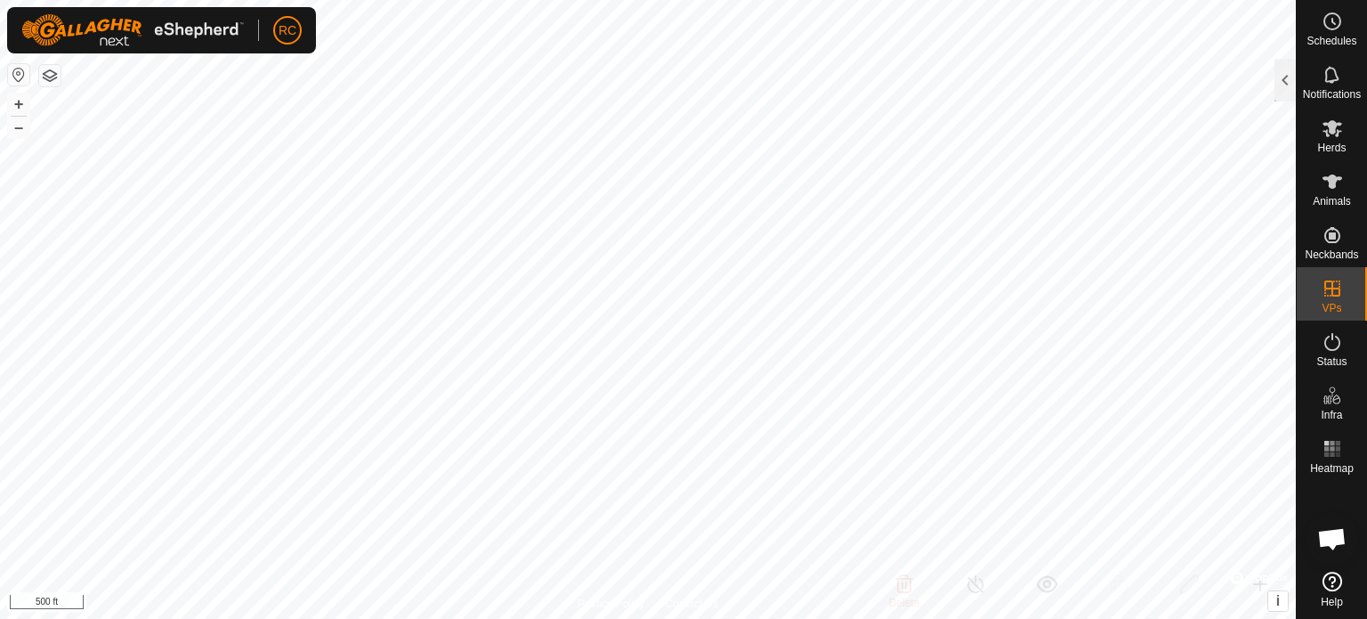
checkbox input "false"
checkbox input "true"
click at [1341, 356] on span "Status" at bounding box center [1331, 361] width 30 height 11
click at [1281, 71] on div at bounding box center [1284, 80] width 21 height 43
